Goal: Information Seeking & Learning: Find contact information

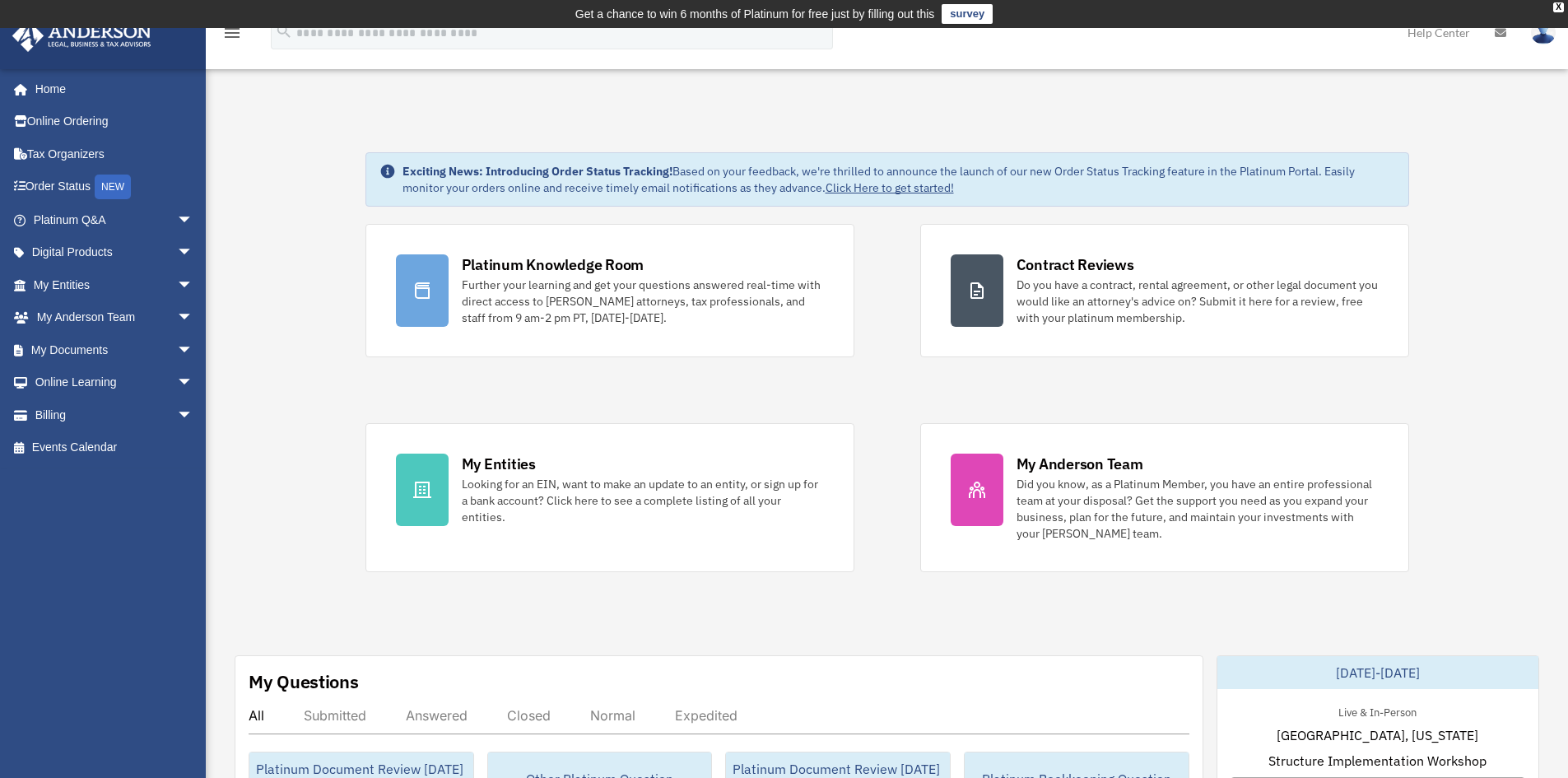
click at [177, 318] on span "arrow_drop_down" at bounding box center [193, 319] width 33 height 34
click at [152, 349] on link "My Anderson Team" at bounding box center [120, 349] width 195 height 33
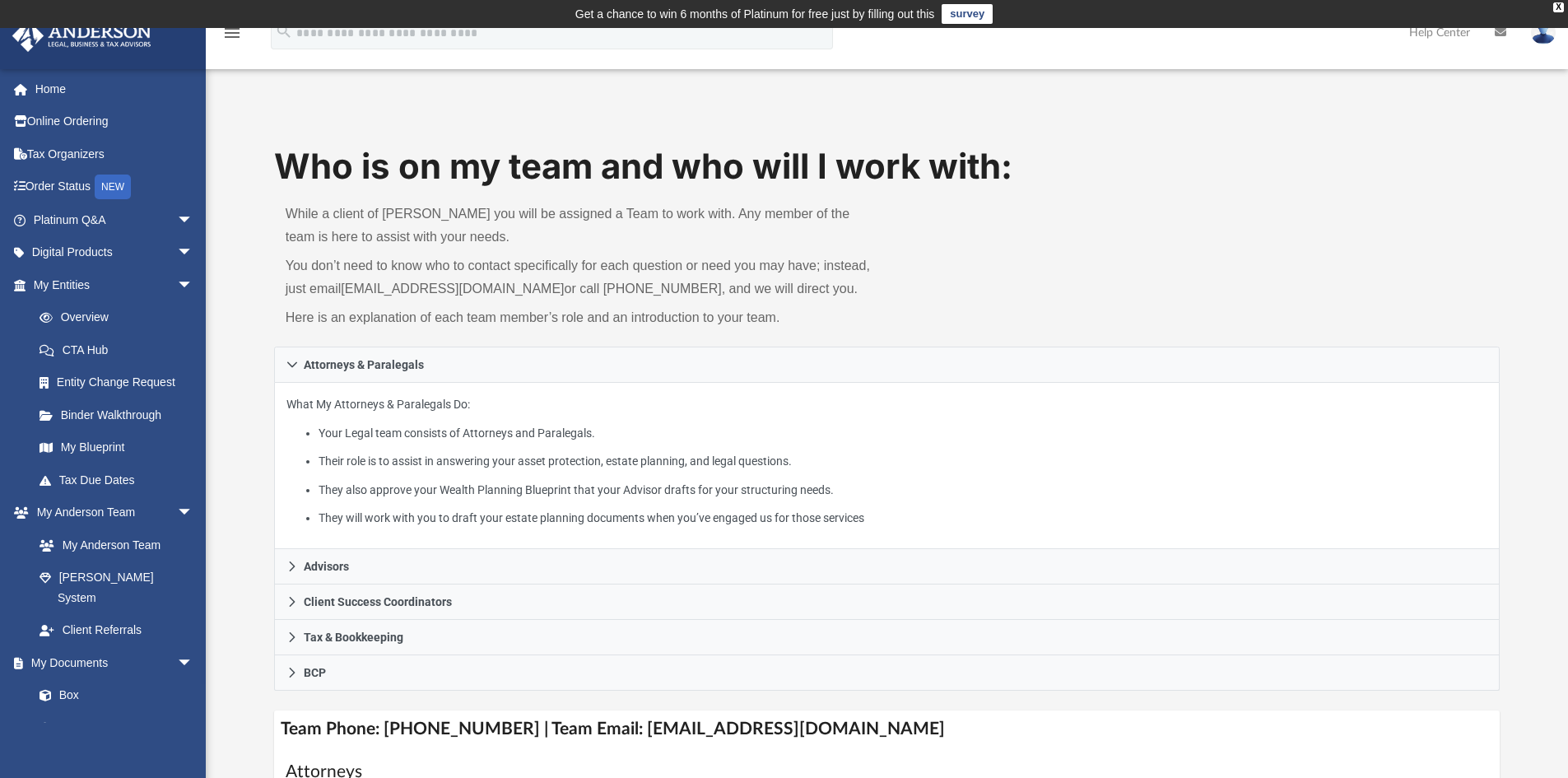
click at [1030, 285] on div "Who is on my team and who will I work with: While a client of [PERSON_NAME] you…" at bounding box center [887, 245] width 1226 height 205
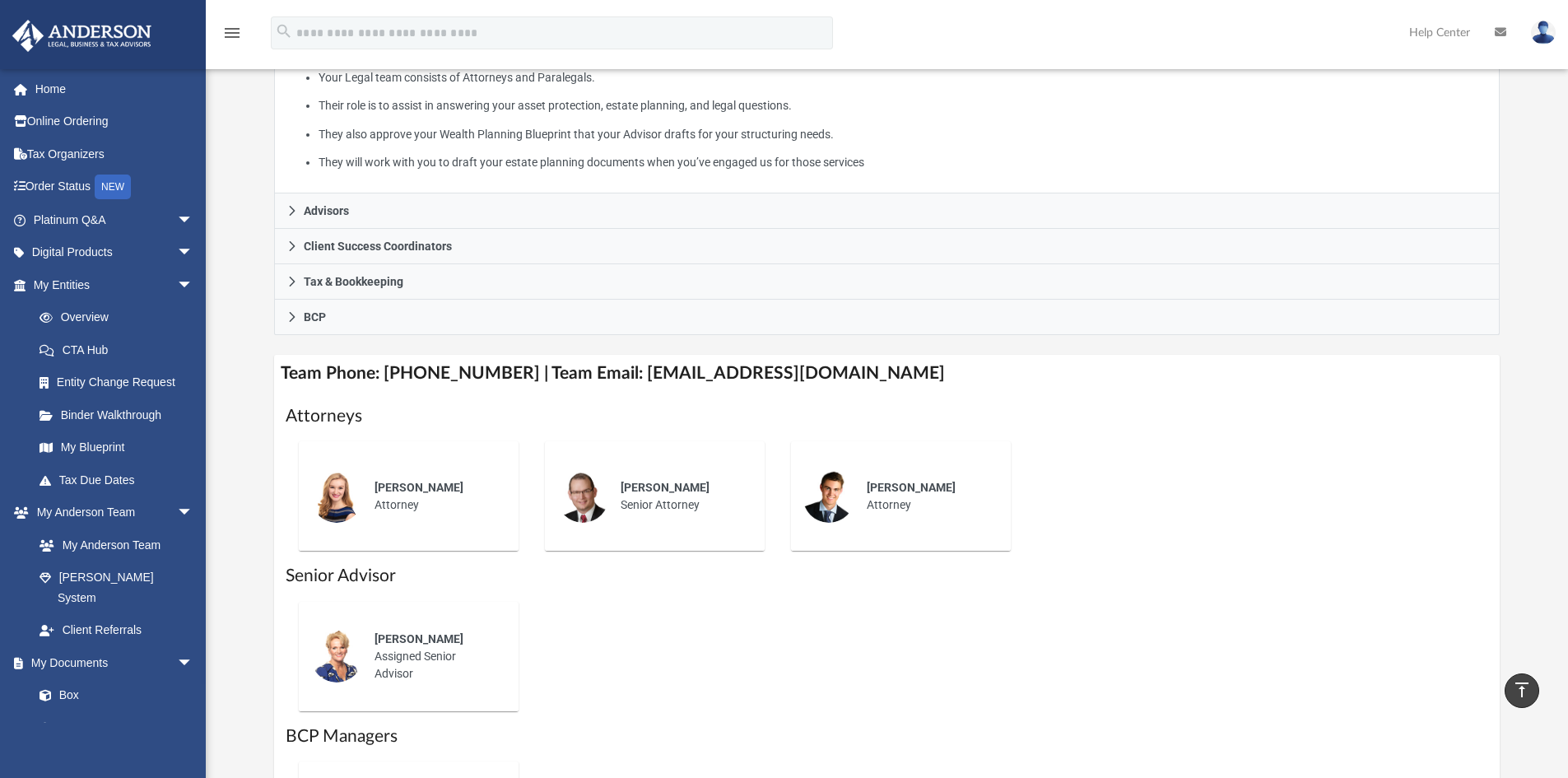
scroll to position [330, 0]
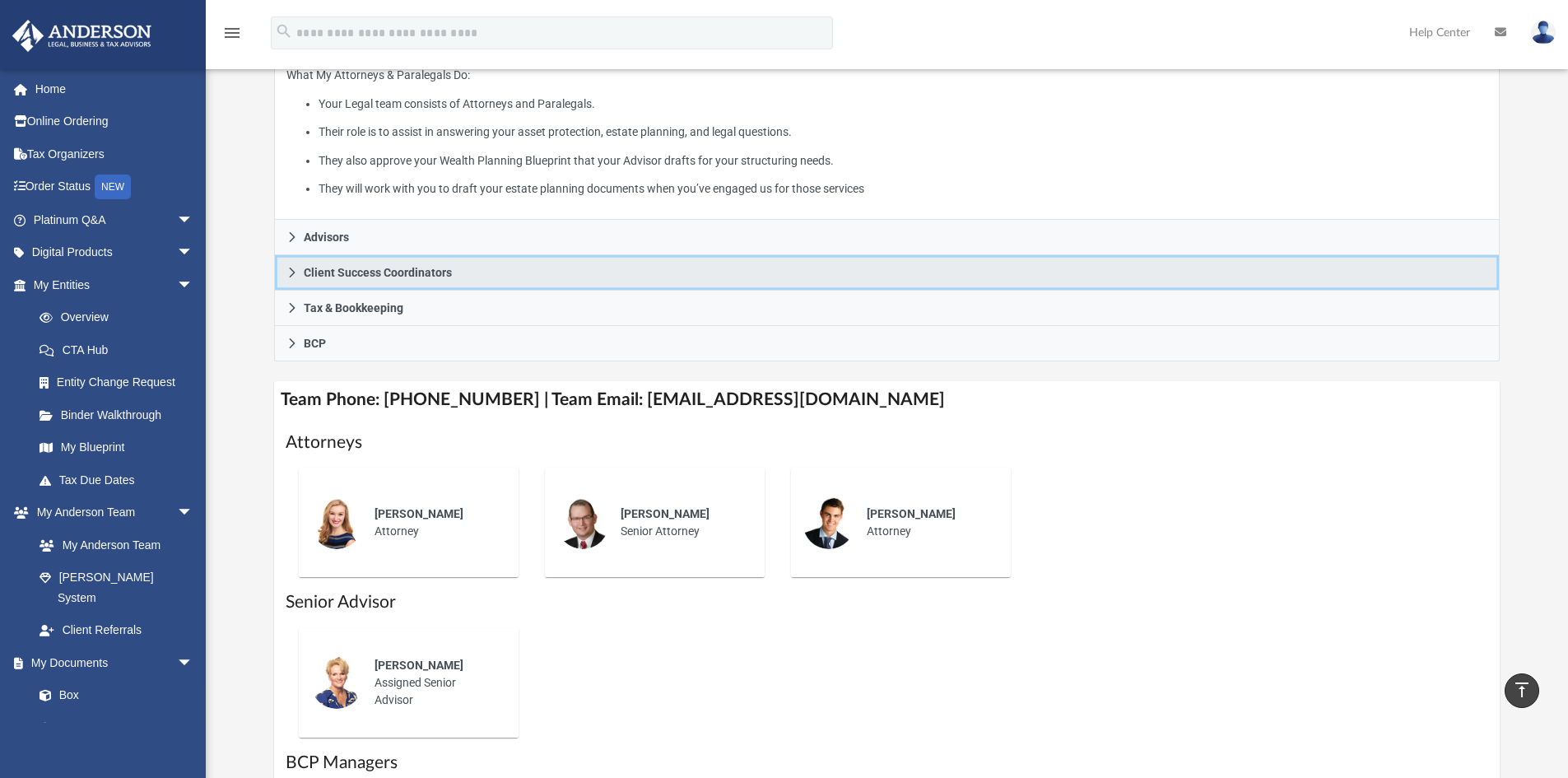
click at [434, 274] on span "Client Success Coordinators" at bounding box center [378, 273] width 148 height 12
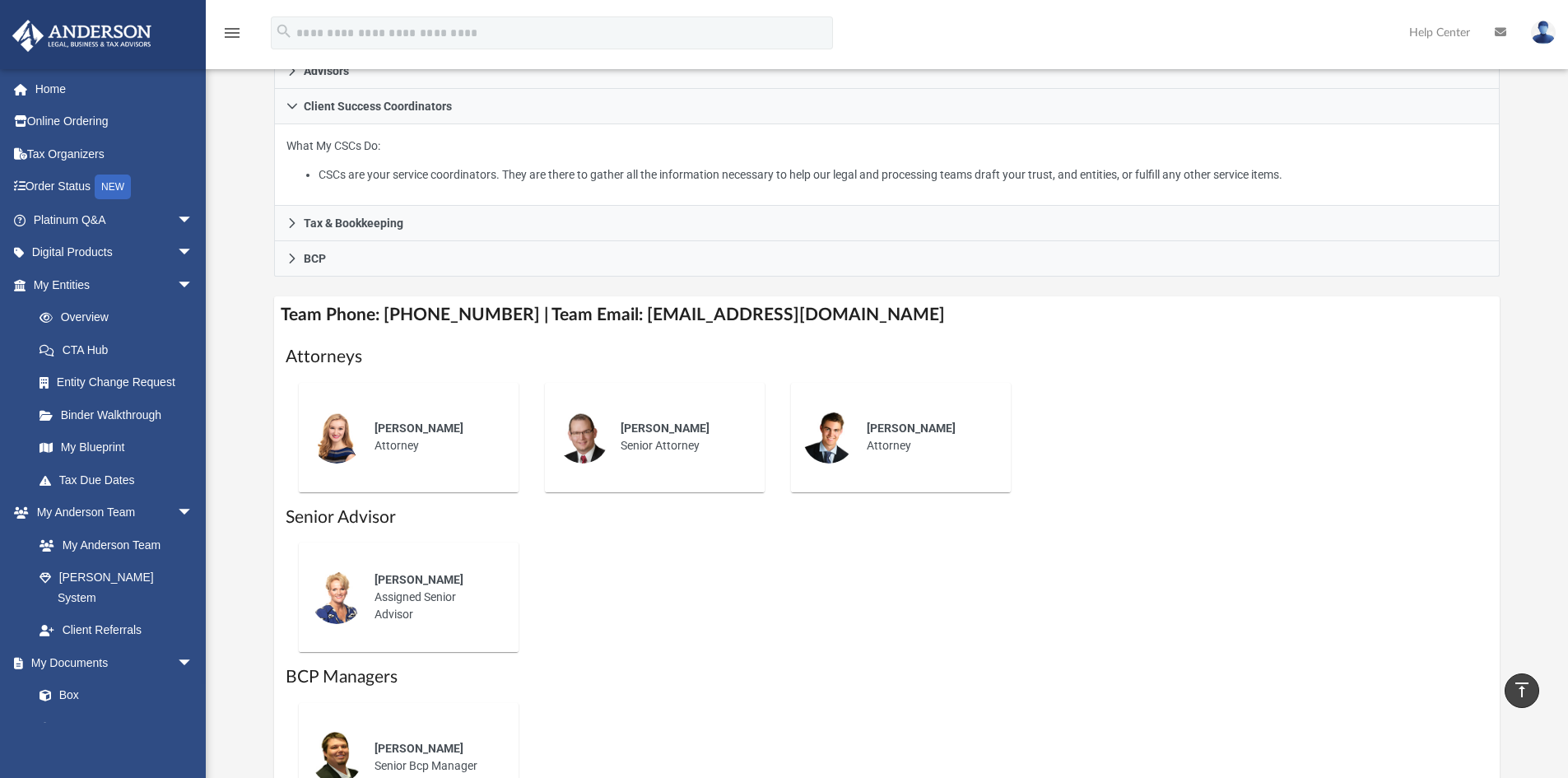
click at [1163, 426] on div "Savannah Wallace Attorney Jason Zundel Senior Attorney Carter Coons Attorney" at bounding box center [887, 437] width 1203 height 135
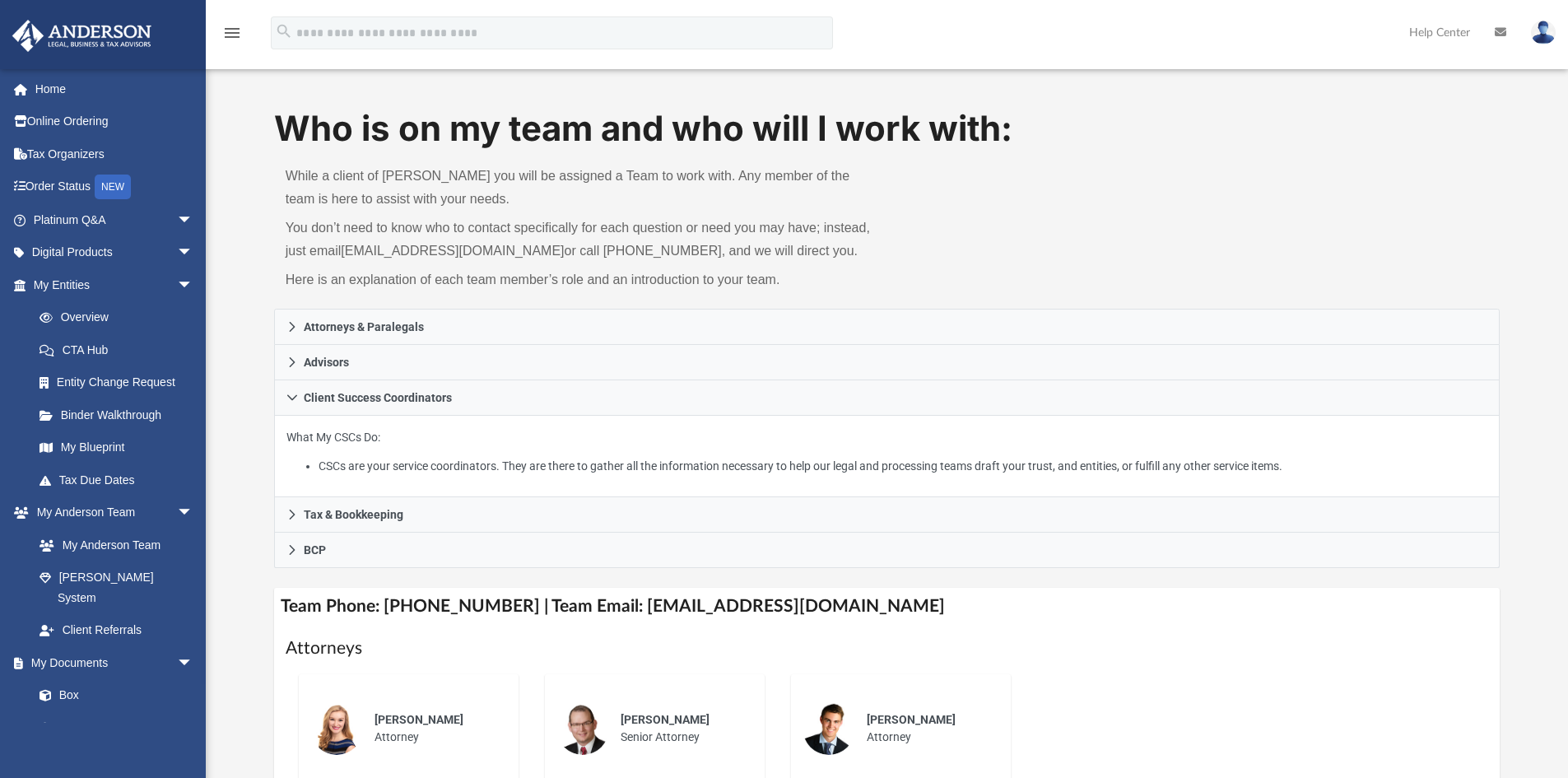
scroll to position [0, 0]
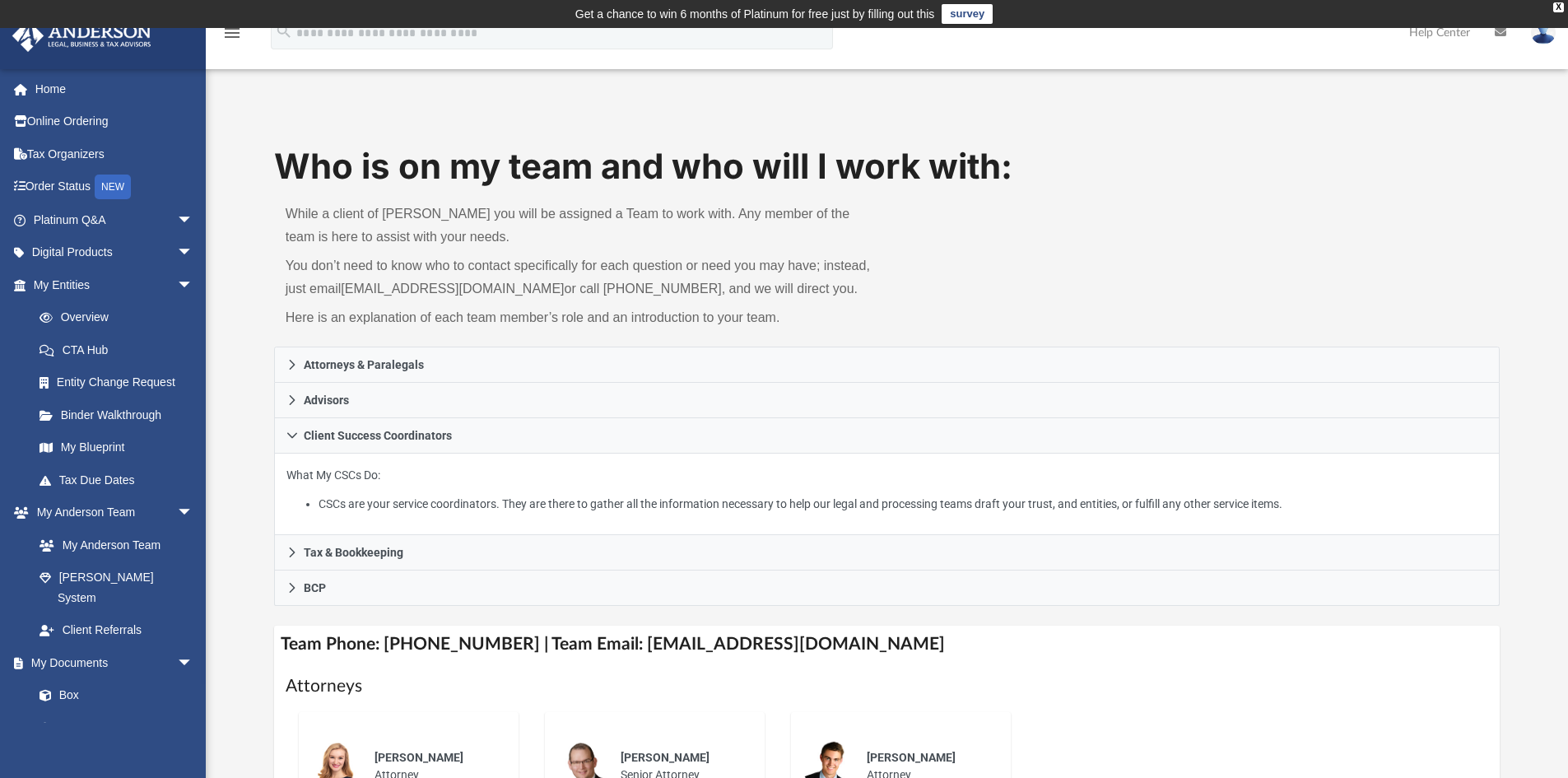
click at [1073, 280] on div "Who is on my team and who will I work with: While a client of Anderson you will…" at bounding box center [887, 245] width 1226 height 205
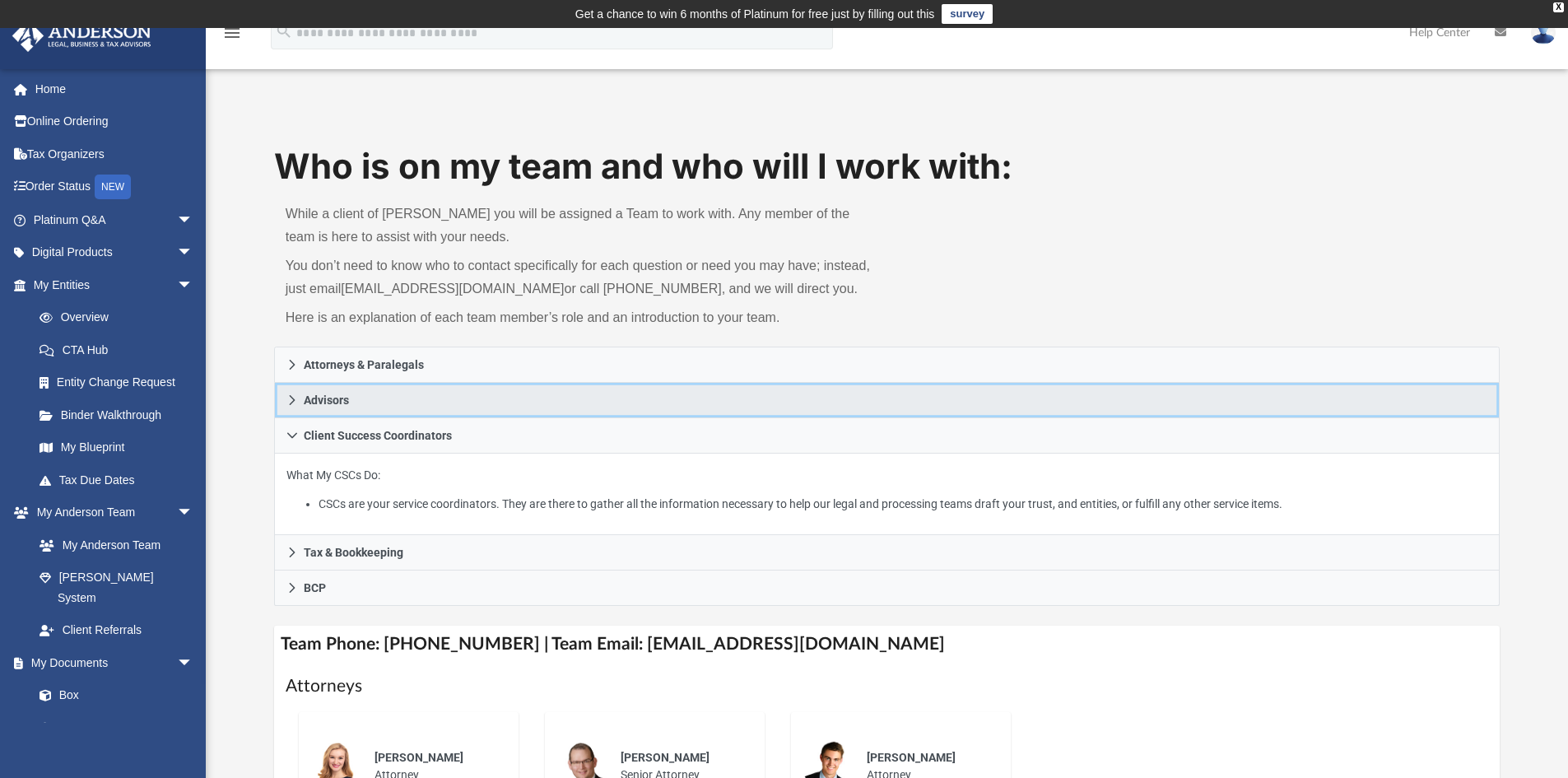
click at [737, 407] on link "Advisors" at bounding box center [887, 401] width 1226 height 36
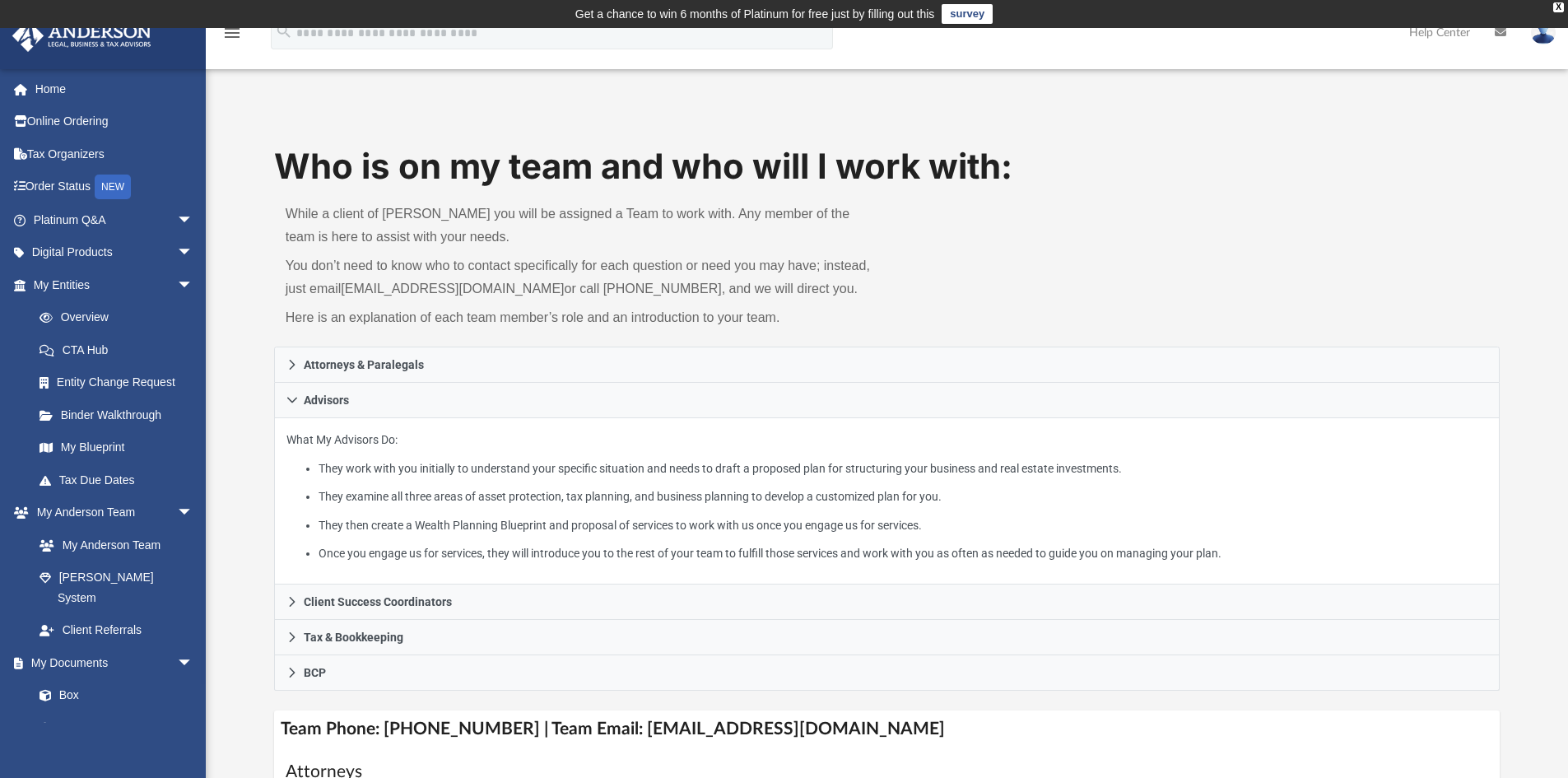
click at [1240, 279] on div "Who is on my team and who will I work with: While a client of Anderson you will…" at bounding box center [887, 245] width 1226 height 205
click at [1088, 294] on div "Who is on my team and who will I work with: While a client of Anderson you will…" at bounding box center [887, 245] width 1226 height 205
click at [1240, 227] on div "Who is on my team and who will I work with: While a client of Anderson you will…" at bounding box center [887, 245] width 1226 height 205
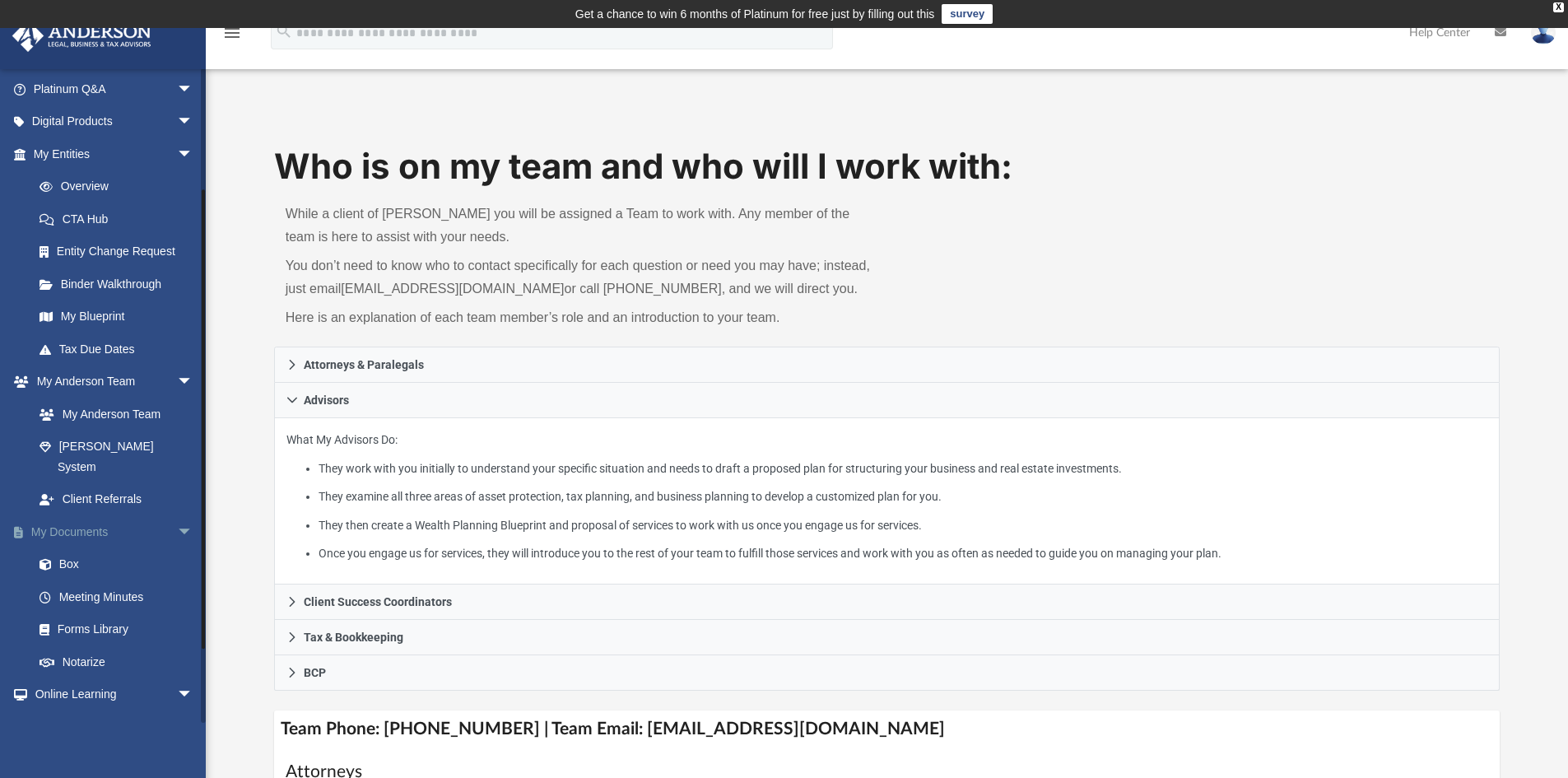
scroll to position [164, 0]
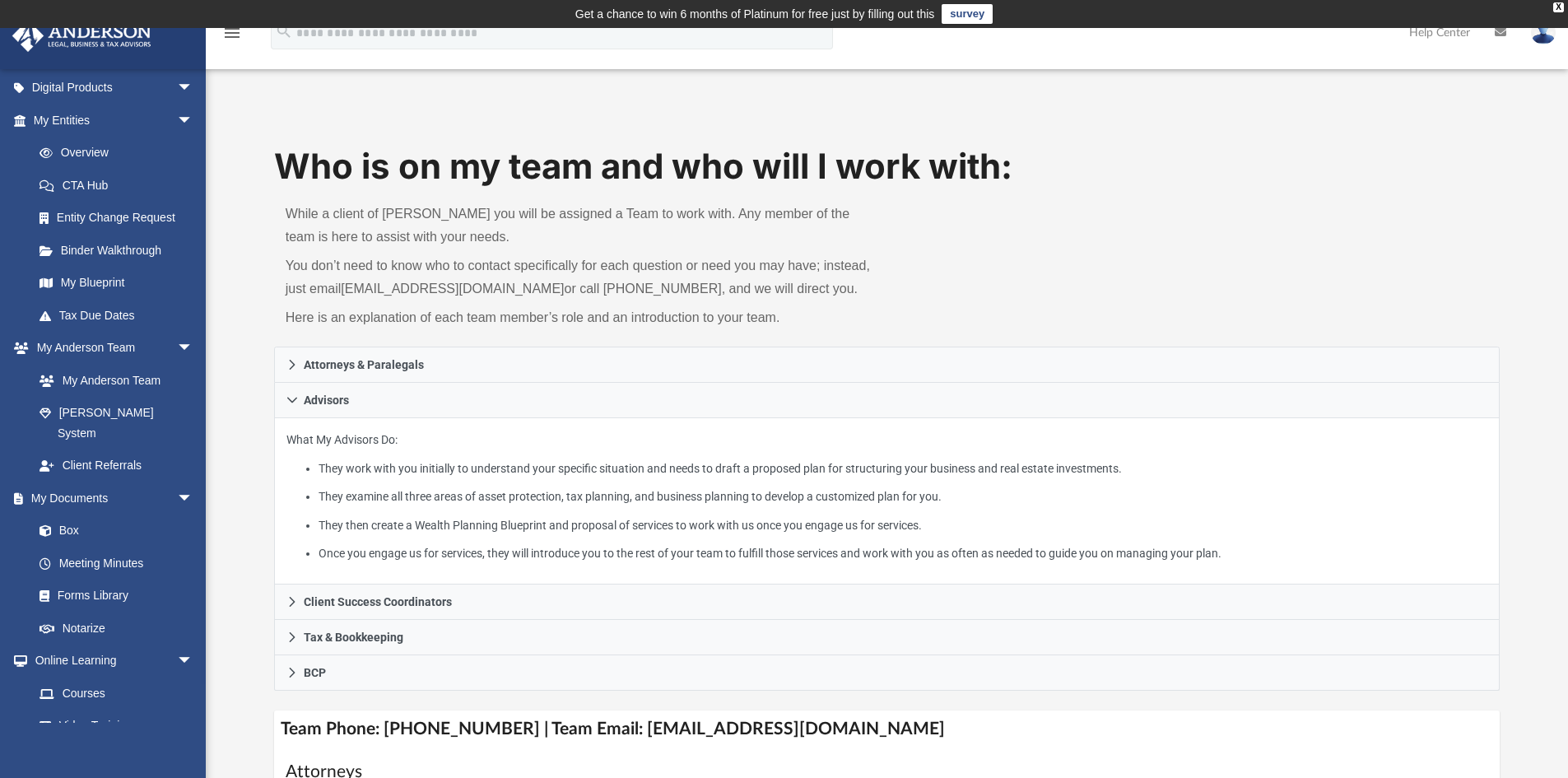
click at [1187, 250] on div "Who is on my team and who will I work with: While a client of Anderson you will…" at bounding box center [887, 245] width 1226 height 205
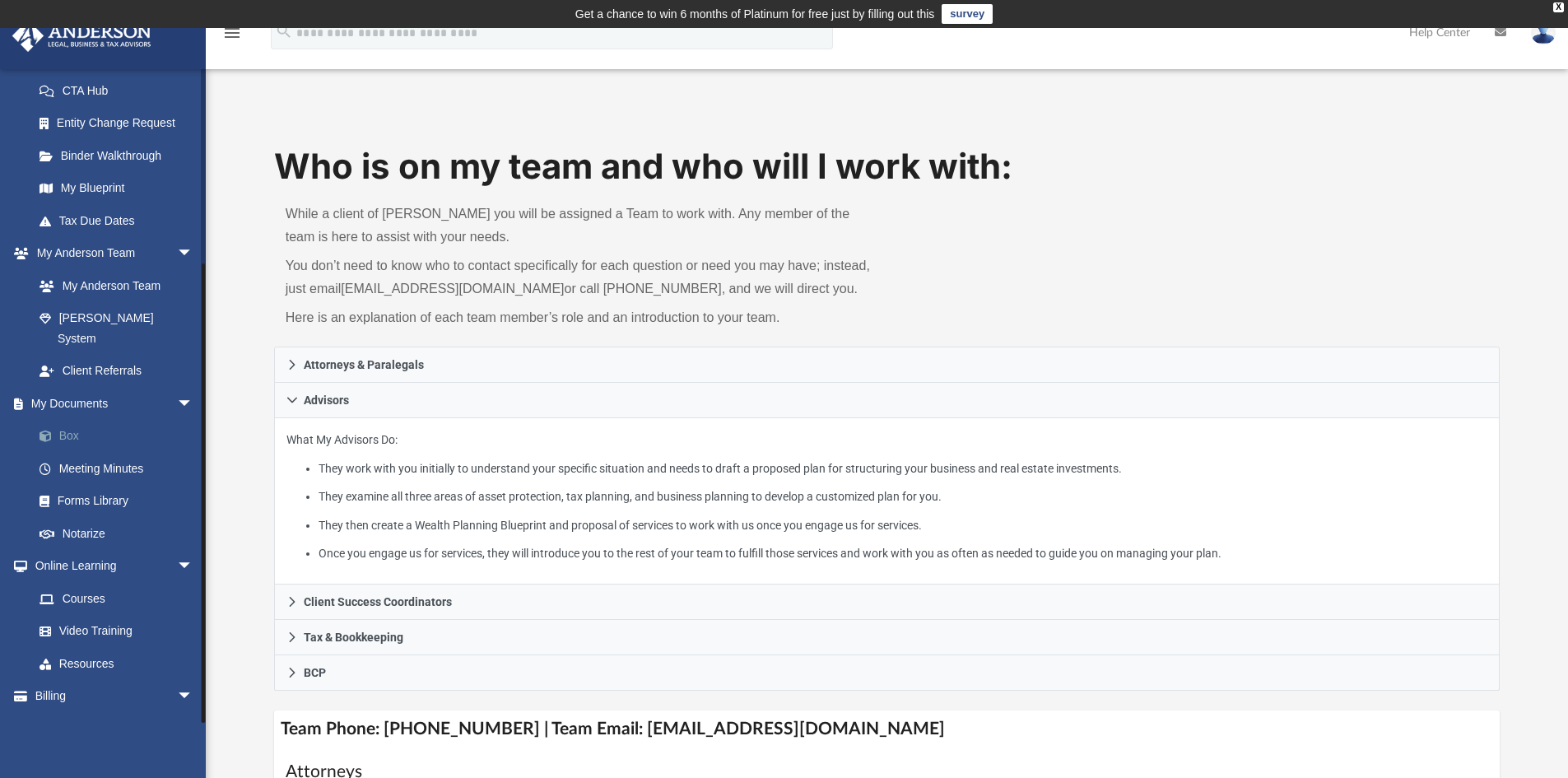
scroll to position [265, 0]
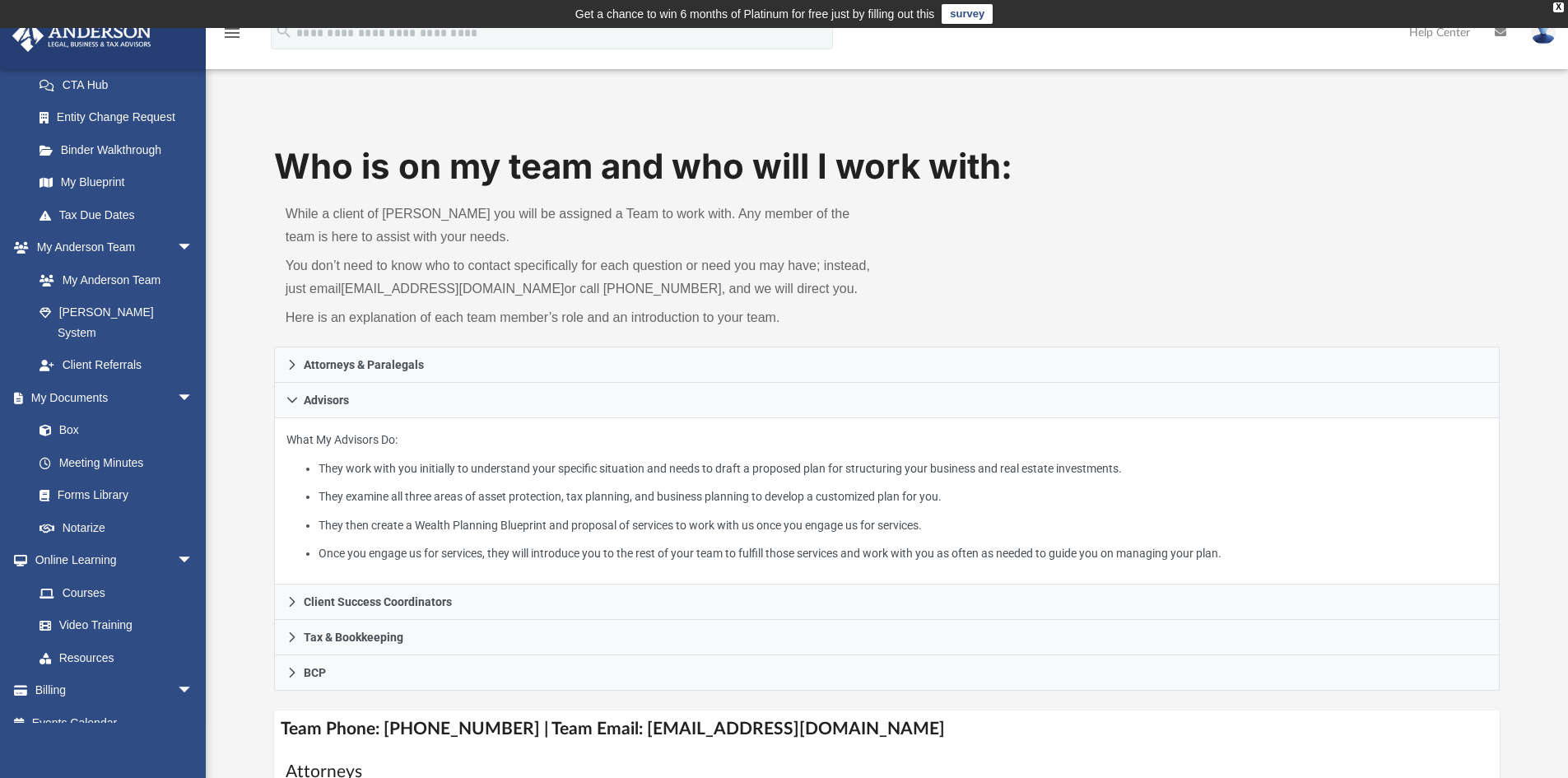
click at [1211, 236] on div "Who is on my team and who will I work with: While a client of Anderson you will…" at bounding box center [887, 245] width 1226 height 205
click at [1181, 302] on div "Who is on my team and who will I work with: While a client of Anderson you will…" at bounding box center [887, 245] width 1226 height 205
drag, startPoint x: 1202, startPoint y: 280, endPoint x: 1206, endPoint y: 269, distance: 11.7
click at [1206, 272] on div "Who is on my team and who will I work with: While a client of Anderson you will…" at bounding box center [887, 245] width 1226 height 205
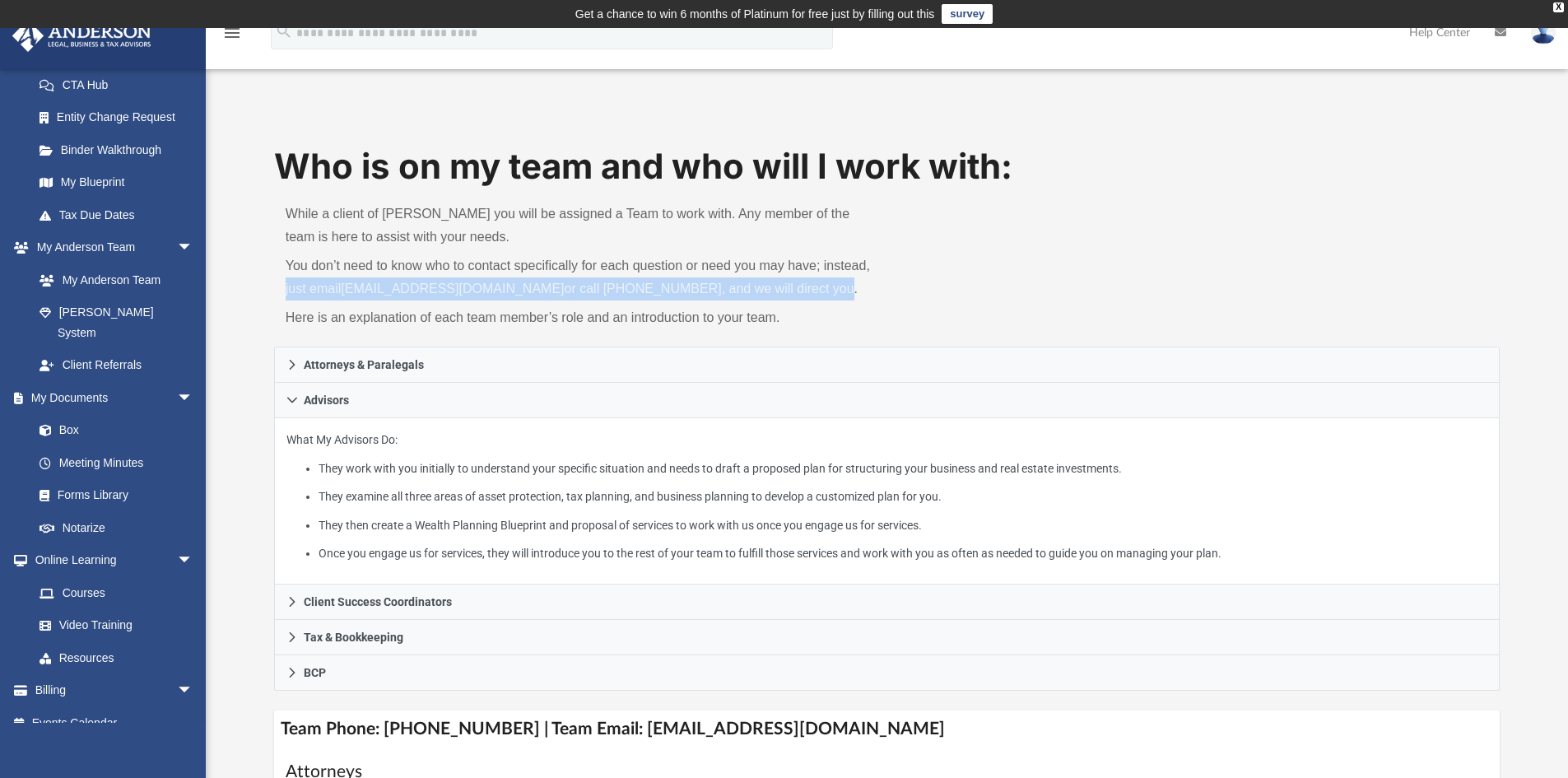
click at [1236, 274] on div "Who is on my team and who will I work with: While a client of Anderson you will…" at bounding box center [887, 245] width 1226 height 205
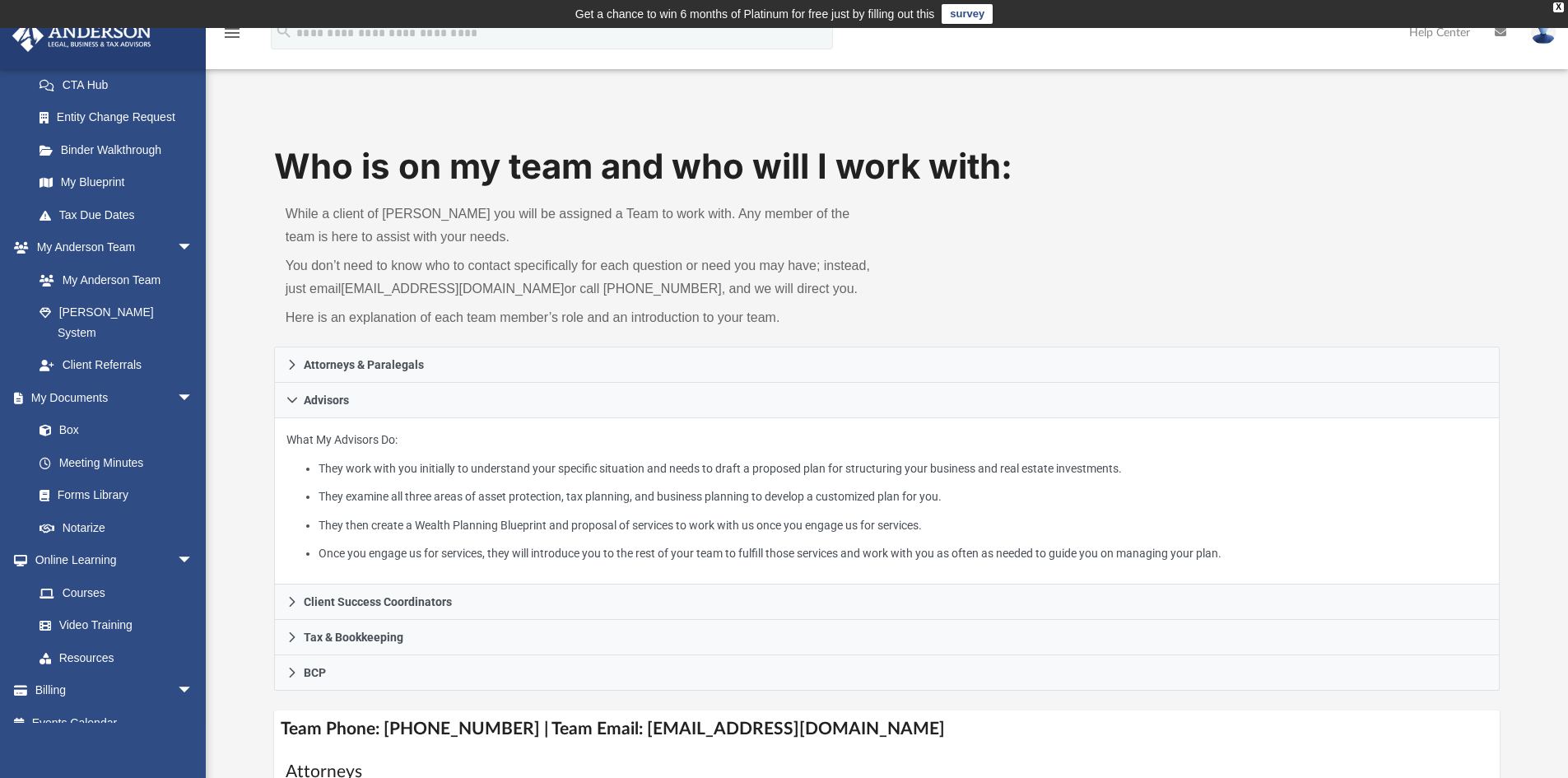
click at [1192, 154] on h1 "Who is on my team and who will I work with:" at bounding box center [887, 166] width 1226 height 49
click at [1251, 221] on div "Who is on my team and who will I work with: While a client of Anderson you will…" at bounding box center [887, 245] width 1226 height 205
click at [1124, 161] on h1 "Who is on my team and who will I work with:" at bounding box center [887, 166] width 1226 height 49
click at [983, 126] on div "Who is on my team and who will I work with: While a client of Anderson you will…" at bounding box center [887, 680] width 1362 height 1144
click at [1109, 121] on div "Who is on my team and who will I work with: While a client of Anderson you will…" at bounding box center [887, 680] width 1362 height 1144
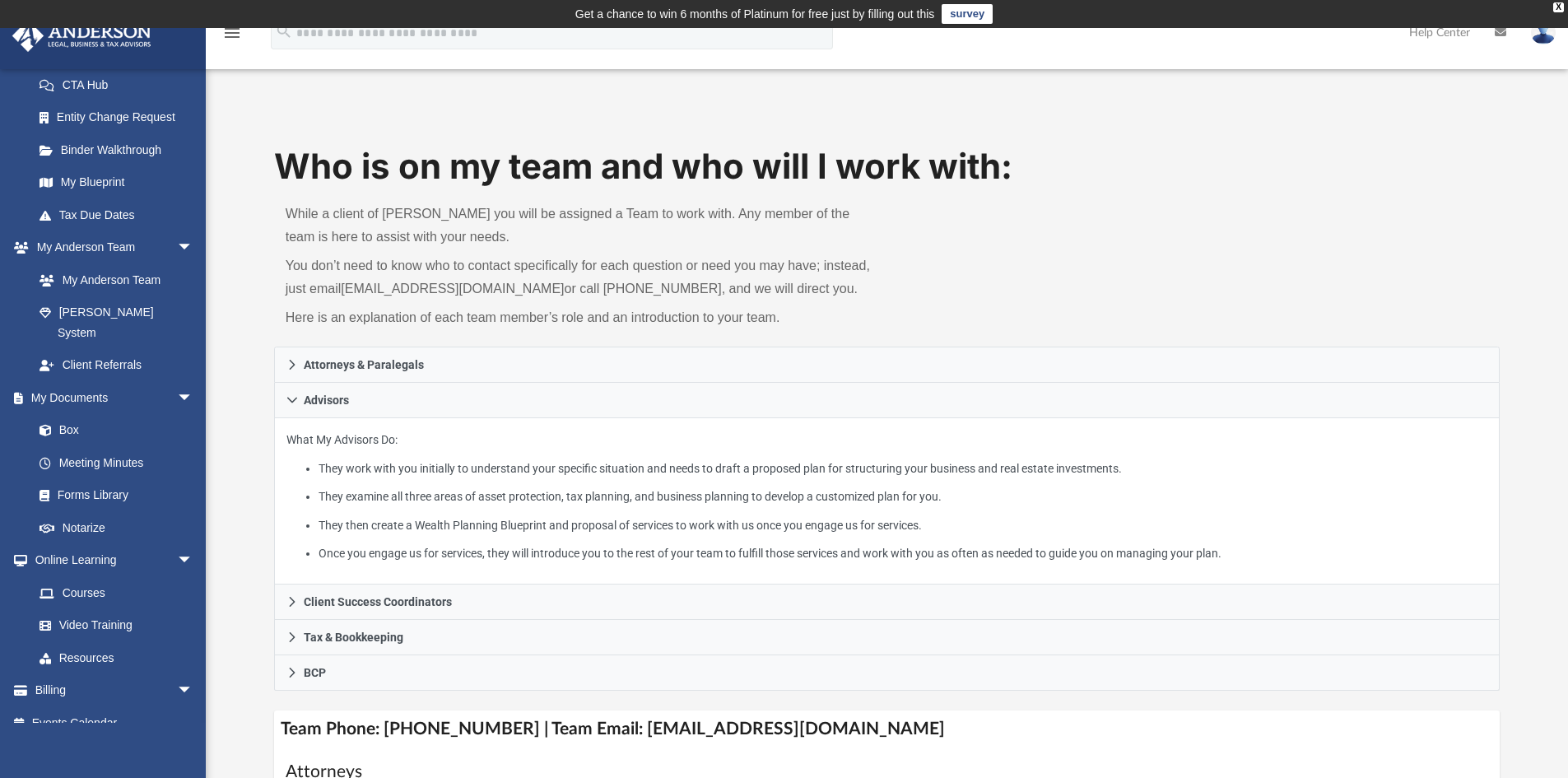
click at [761, 115] on div "Who is on my team and who will I work with: While a client of Anderson you will…" at bounding box center [887, 680] width 1362 height 1144
click at [1026, 113] on div "Who is on my team and who will I work with: While a client of Anderson you will…" at bounding box center [887, 680] width 1362 height 1144
click at [1130, 245] on div "Who is on my team and who will I work with: While a client of Anderson you will…" at bounding box center [887, 245] width 1226 height 205
click at [1045, 268] on div "Who is on my team and who will I work with: While a client of Anderson you will…" at bounding box center [887, 245] width 1226 height 205
click at [1409, 115] on div "Who is on my team and who will I work with: While a client of Anderson you will…" at bounding box center [887, 680] width 1362 height 1144
